Goal: Task Accomplishment & Management: Manage account settings

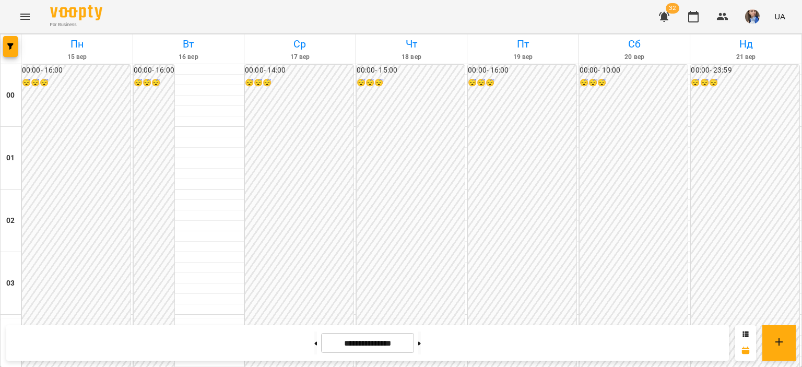
scroll to position [882, 0]
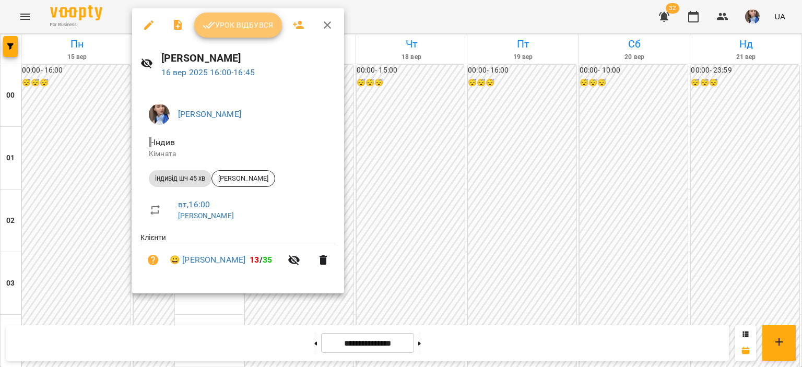
click at [239, 31] on button "Урок відбувся" at bounding box center [238, 25] width 88 height 25
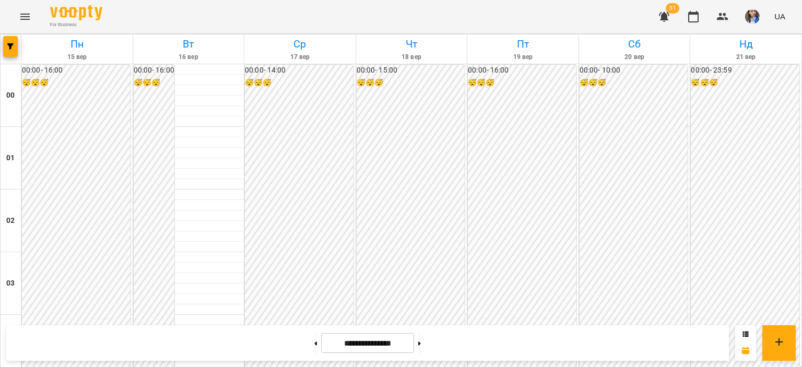
scroll to position [1148, 0]
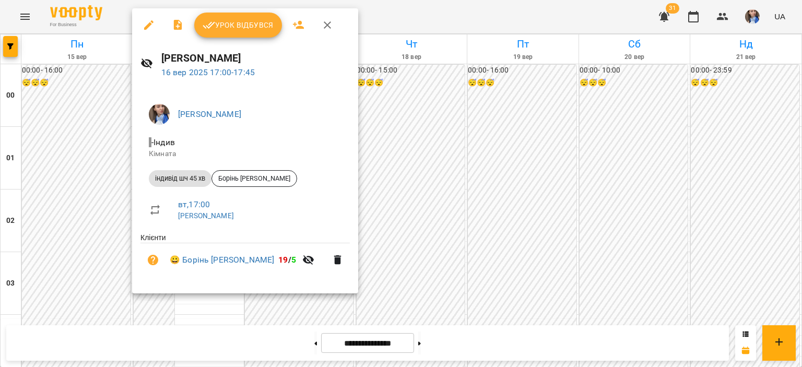
click at [231, 19] on span "Урок відбувся" at bounding box center [238, 25] width 71 height 13
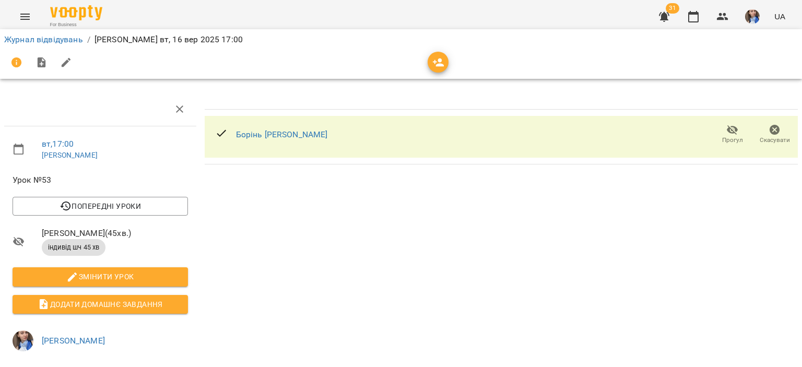
click at [717, 130] on span "Прогул" at bounding box center [732, 134] width 30 height 21
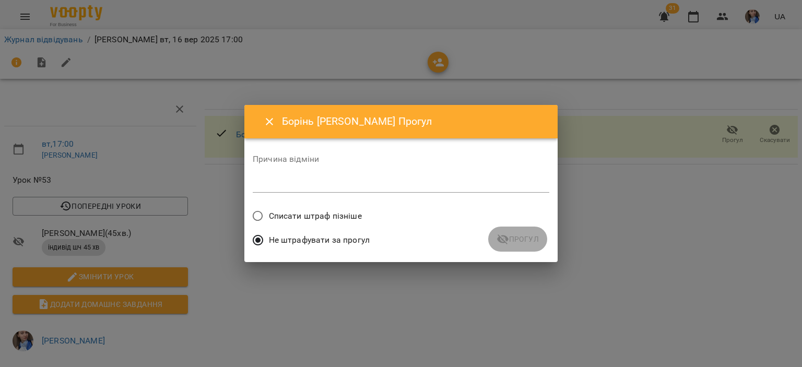
click at [368, 179] on textarea at bounding box center [401, 184] width 296 height 10
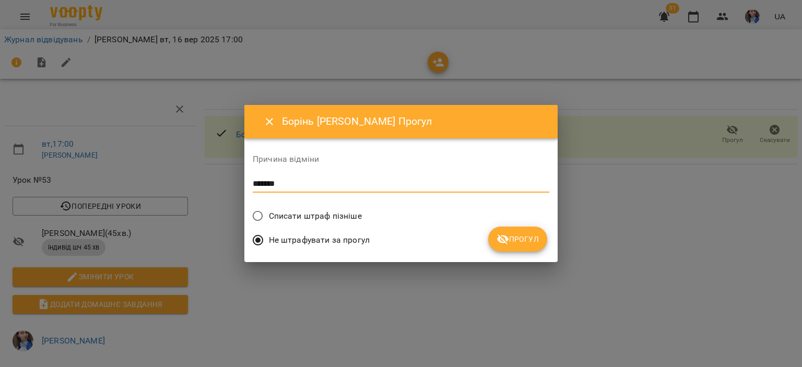
type textarea "*******"
click at [330, 219] on span "Списати штраф пізніше" at bounding box center [315, 216] width 93 height 13
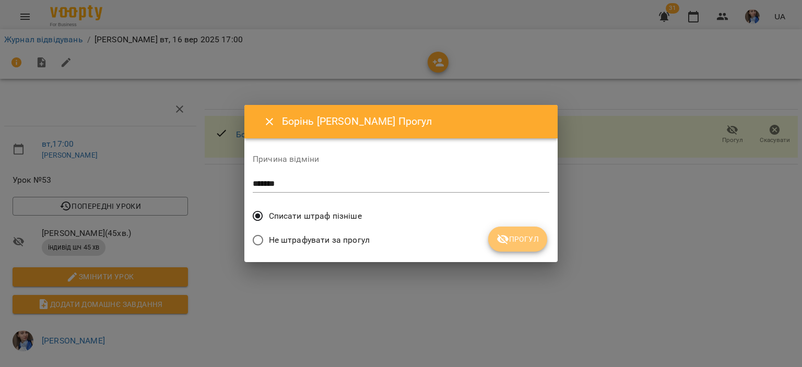
click at [504, 233] on icon "submit" at bounding box center [502, 239] width 13 height 13
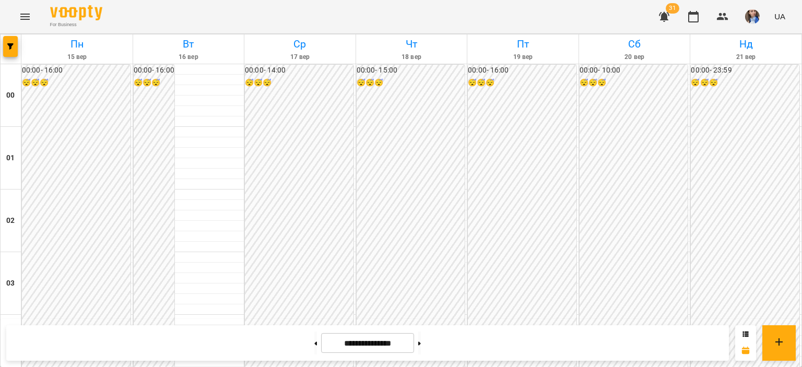
scroll to position [992, 0]
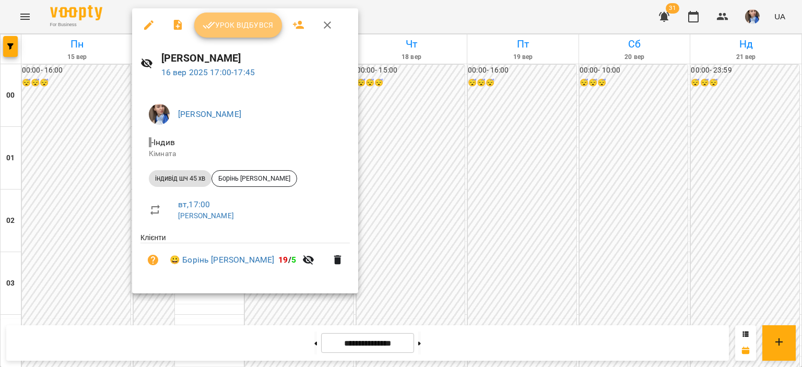
click at [252, 31] on button "Урок відбувся" at bounding box center [238, 25] width 88 height 25
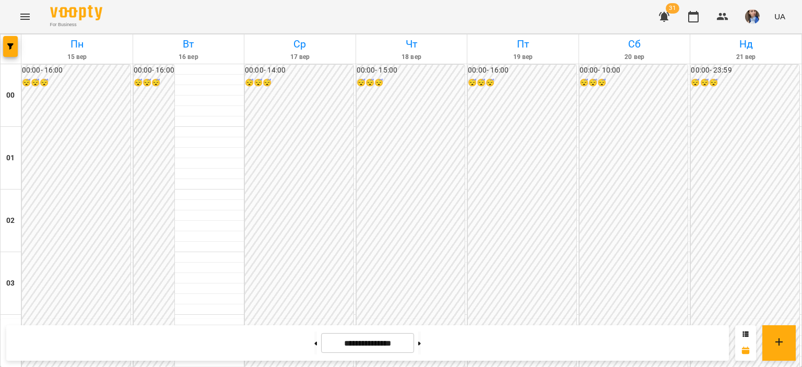
scroll to position [992, 0]
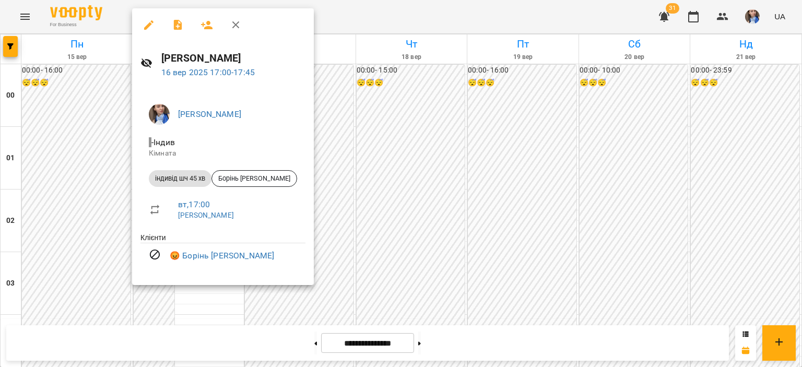
drag, startPoint x: 444, startPoint y: 16, endPoint x: 437, endPoint y: 25, distance: 10.4
click at [444, 16] on div at bounding box center [401, 183] width 802 height 367
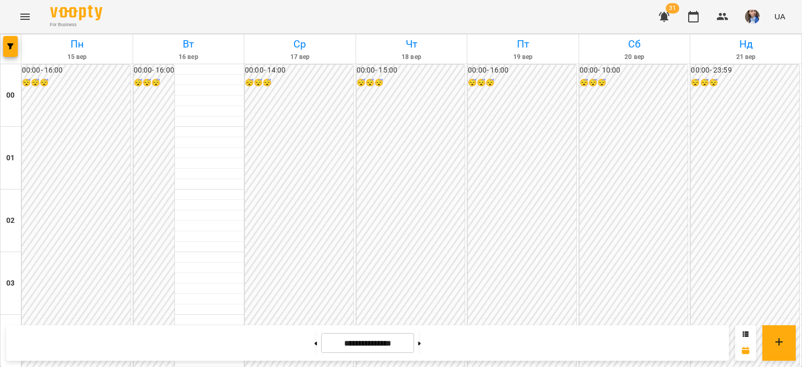
scroll to position [1090, 0]
